Goal: Find contact information: Find contact information

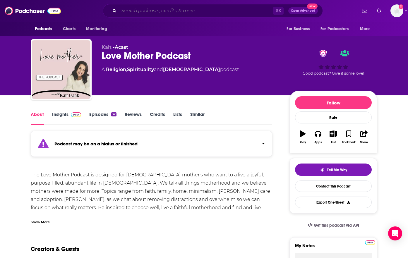
click at [161, 11] on input "Search podcasts, credits, & more..." at bounding box center [196, 10] width 154 height 9
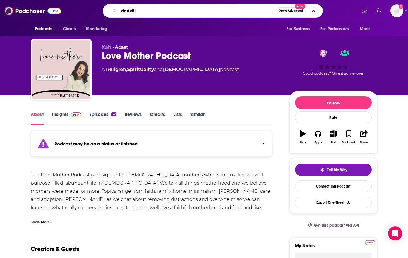
type input "[GEOGRAPHIC_DATA]"
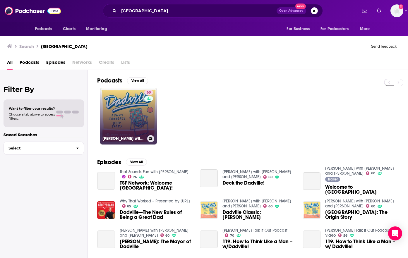
click at [139, 118] on link "60 Dadville with [PERSON_NAME] and [PERSON_NAME]" at bounding box center [128, 116] width 57 height 57
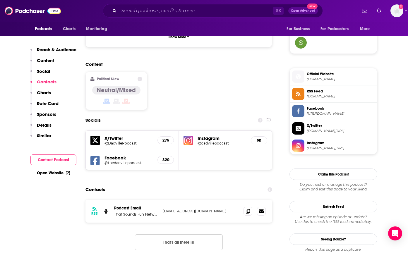
scroll to position [478, 0]
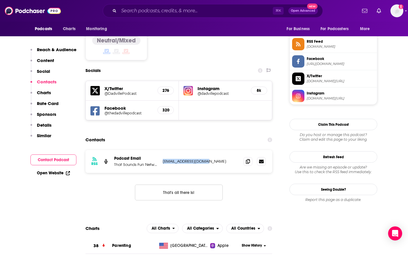
drag, startPoint x: 209, startPoint y: 126, endPoint x: 163, endPoint y: 125, distance: 46.8
click at [162, 150] on div "RSS Podcast Email That Sounds Fun Network [EMAIL_ADDRESS][DOMAIN_NAME] [EMAIL_A…" at bounding box center [178, 161] width 187 height 23
copy p "[EMAIL_ADDRESS][DOMAIN_NAME]"
click at [180, 12] on input "Search podcasts, credits, & more..." at bounding box center [196, 10] width 154 height 9
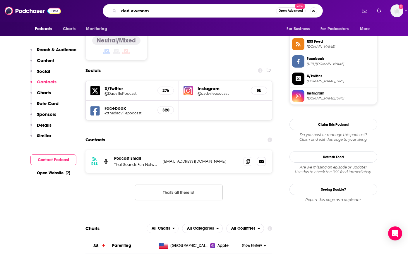
type input "dad awesome"
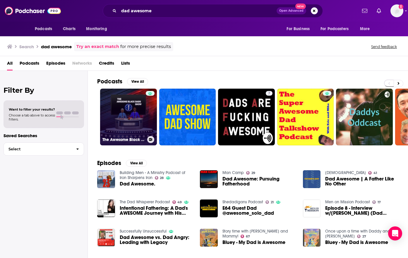
click at [147, 116] on div at bounding box center [150, 113] width 9 height 45
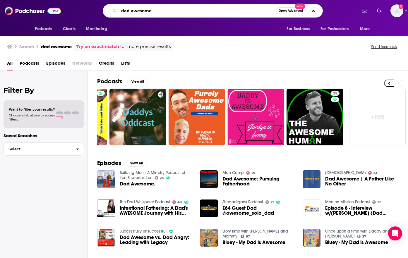
drag, startPoint x: 154, startPoint y: 11, endPoint x: 114, endPoint y: 11, distance: 40.1
click at [114, 11] on div "dad awesome Open Advanced New" at bounding box center [213, 10] width 220 height 13
type input "[PERSON_NAME]"
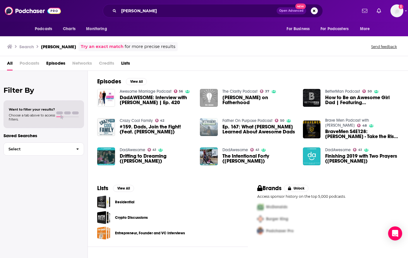
click at [209, 125] on img "Ep. 167: What Jeff Zaugg Learned About Awesome Dads" at bounding box center [209, 127] width 18 height 18
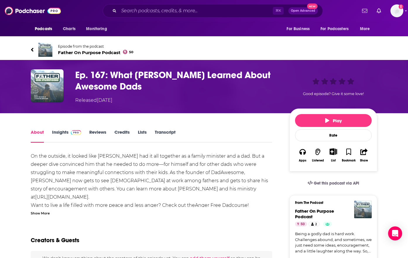
click at [54, 131] on link "Insights" at bounding box center [66, 135] width 29 height 13
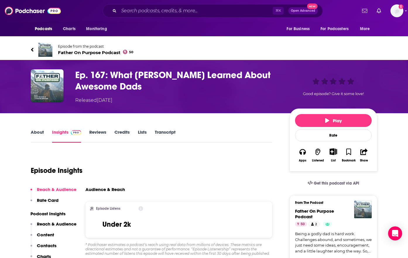
click at [47, 51] on img at bounding box center [45, 50] width 14 height 14
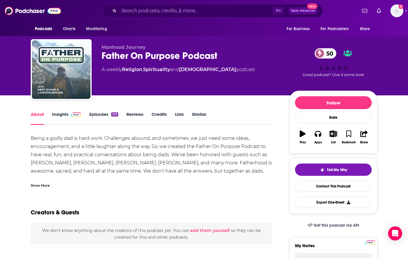
scroll to position [7, 0]
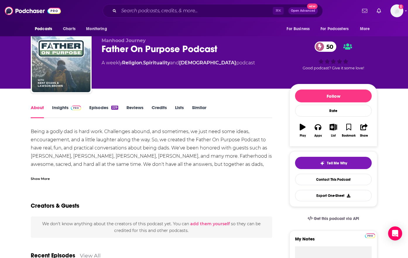
click at [66, 109] on link "Insights" at bounding box center [66, 111] width 29 height 13
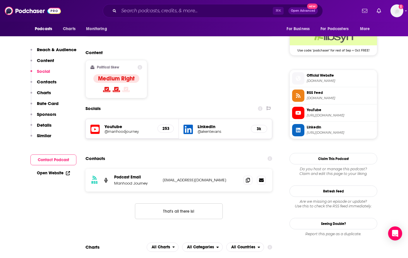
scroll to position [462, 0]
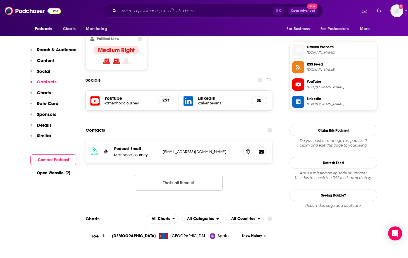
drag, startPoint x: 235, startPoint y: 117, endPoint x: 163, endPoint y: 116, distance: 71.4
click at [163, 149] on p "[EMAIL_ADDRESS][DOMAIN_NAME]" at bounding box center [201, 151] width 76 height 5
copy p "[EMAIL_ADDRESS][DOMAIN_NAME]"
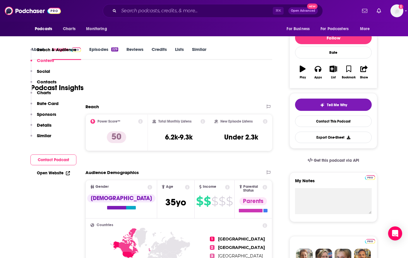
scroll to position [0, 0]
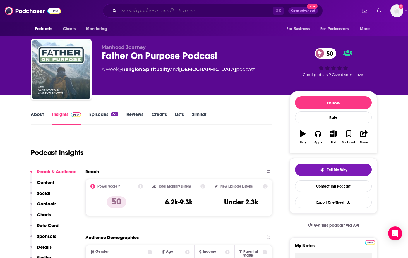
click at [136, 11] on input "Search podcasts, credits, & more..." at bounding box center [196, 10] width 154 height 9
